Goal: Find specific page/section: Find specific page/section

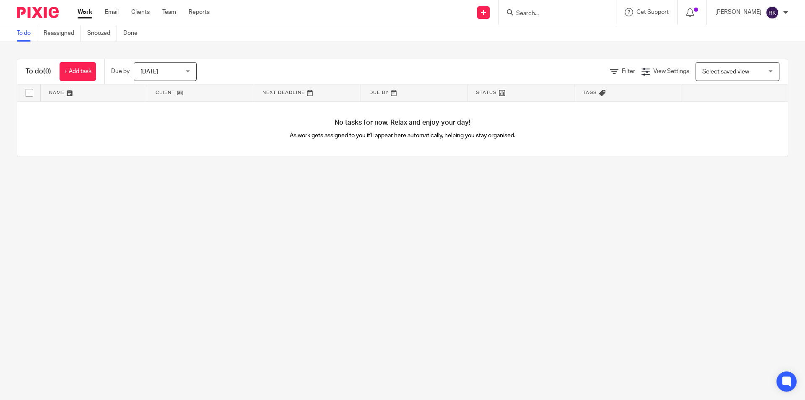
click at [543, 16] on input "Search" at bounding box center [552, 14] width 75 height 8
type input "[PERSON_NAME]"
click button "submit" at bounding box center [0, 0] width 0 height 0
click at [554, 31] on link at bounding box center [571, 32] width 114 height 13
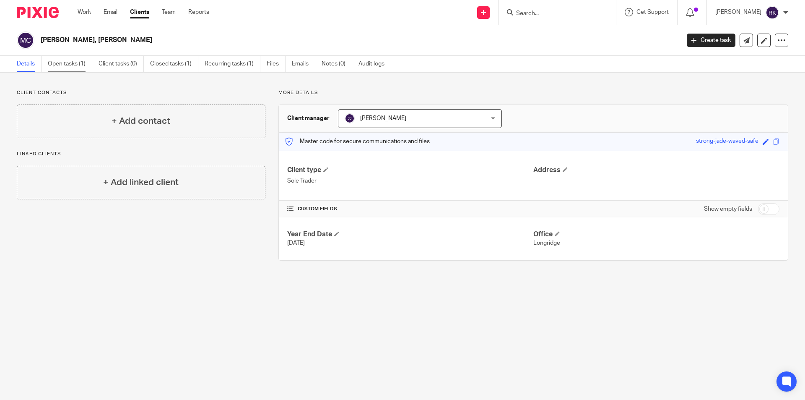
click at [80, 62] on link "Open tasks (1)" at bounding box center [70, 64] width 44 height 16
